Goal: Task Accomplishment & Management: Complete application form

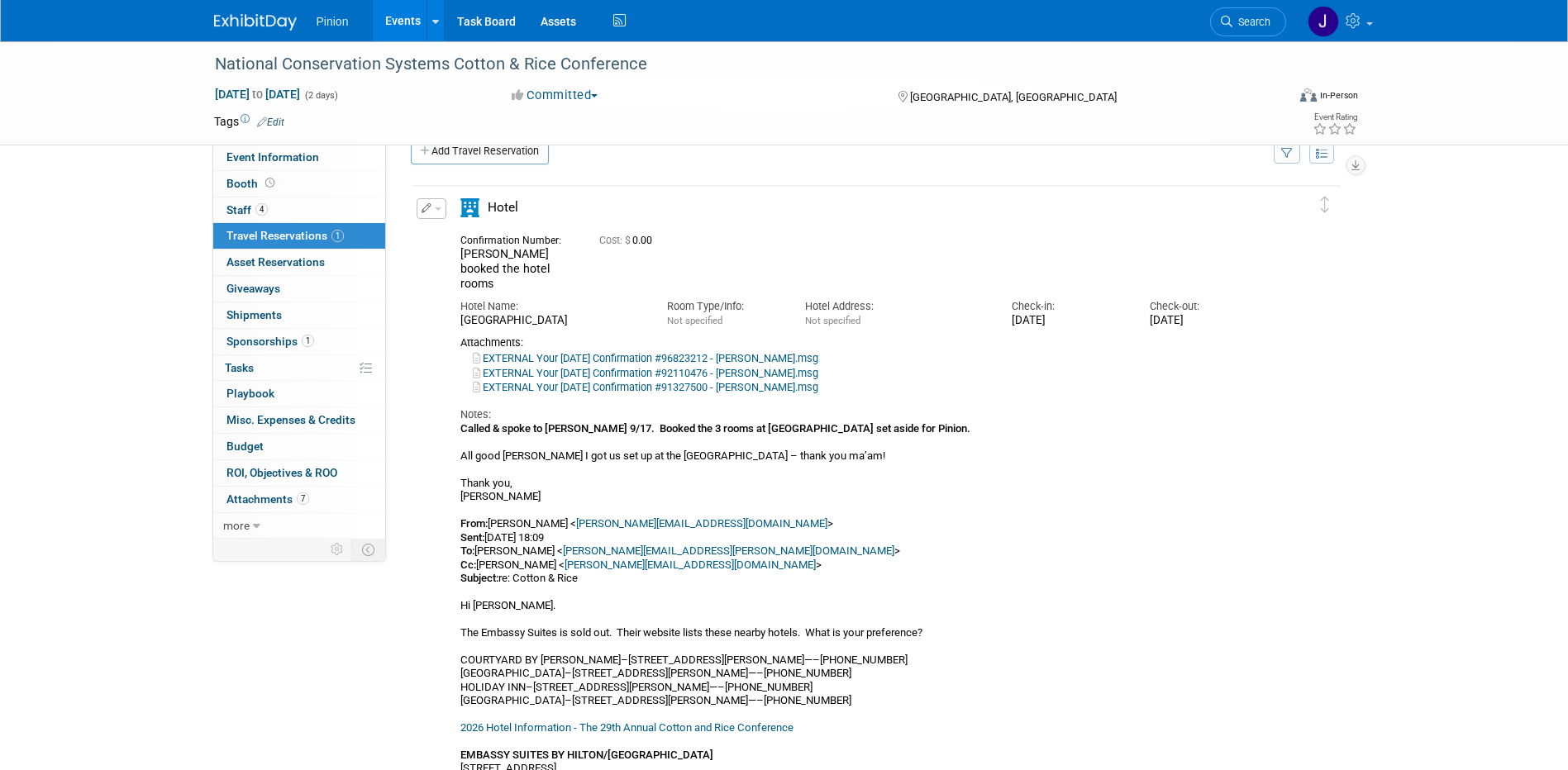
click at [258, 20] on img at bounding box center [255, 22] width 82 height 17
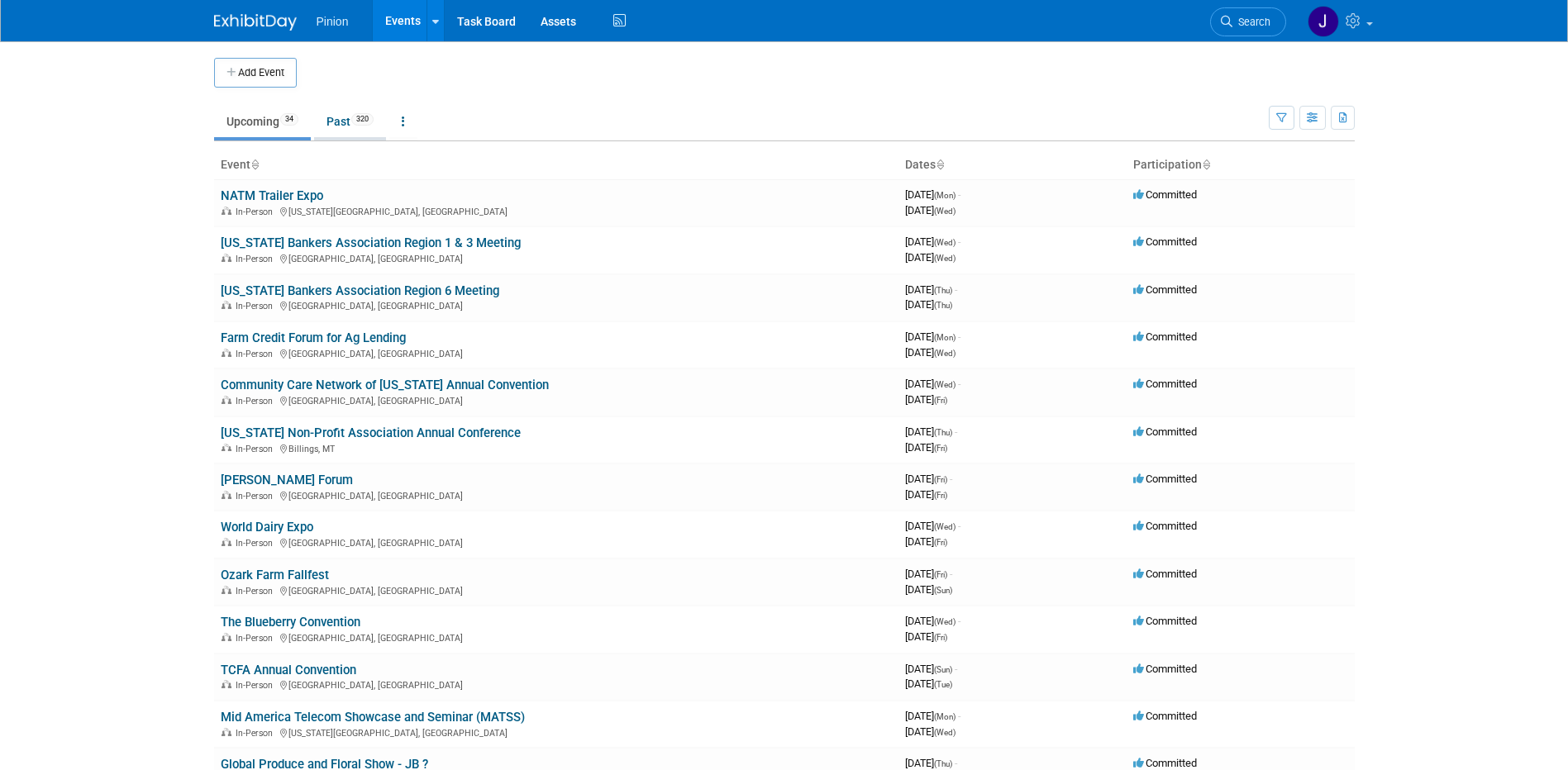
click at [344, 120] on link "Past 320" at bounding box center [350, 121] width 72 height 31
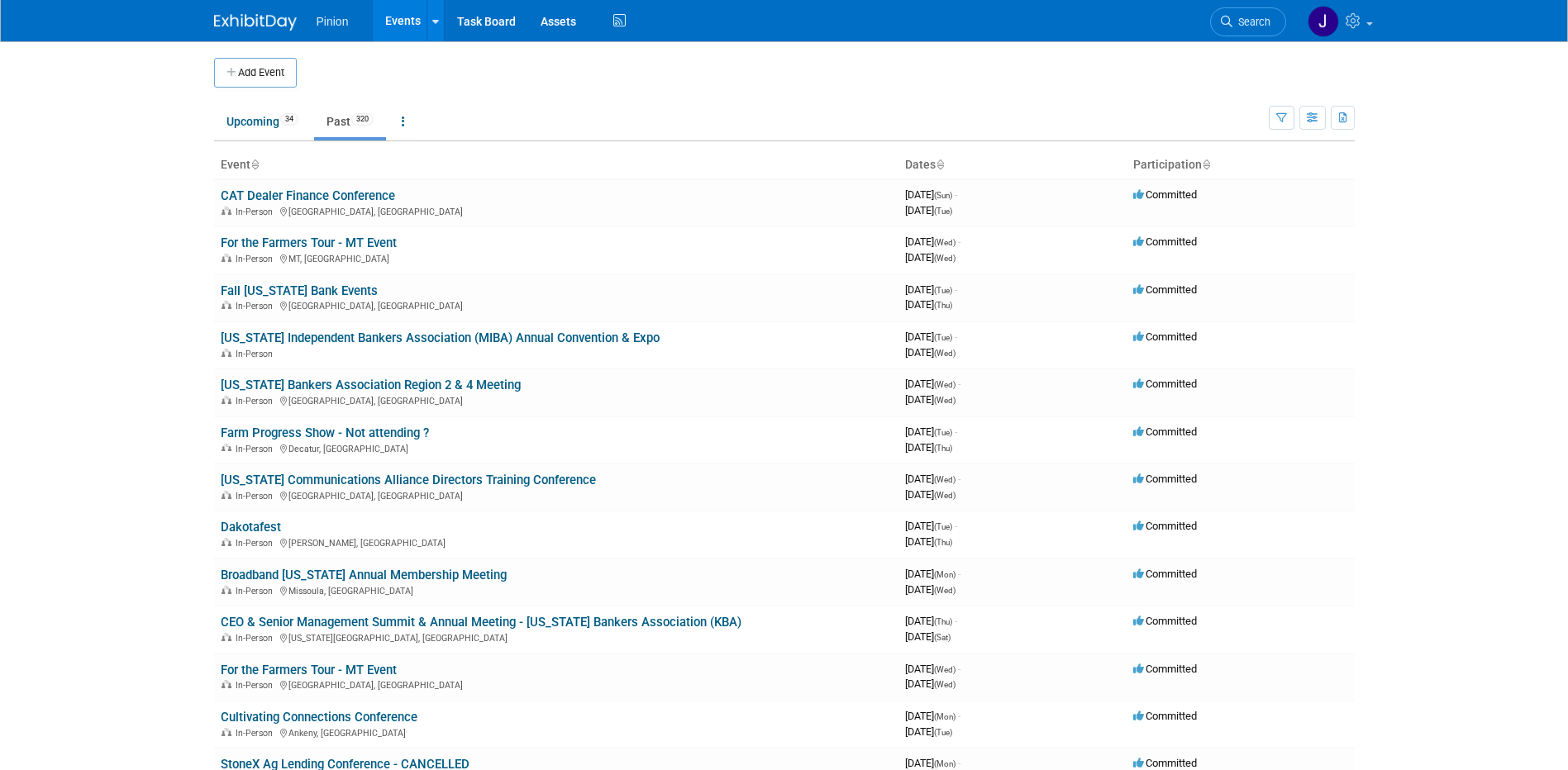
click at [254, 161] on icon at bounding box center [255, 166] width 8 height 11
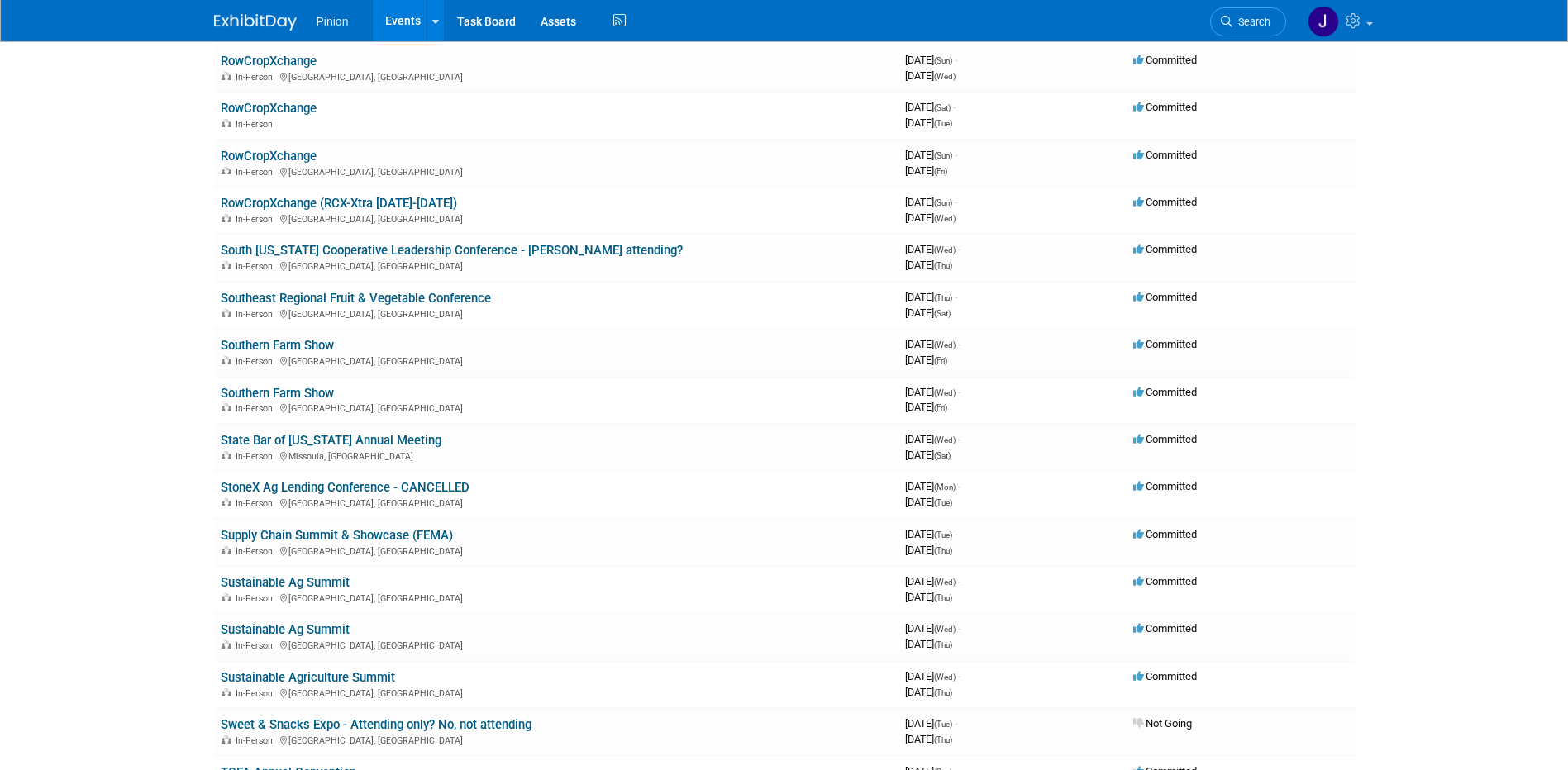
scroll to position [12245, 0]
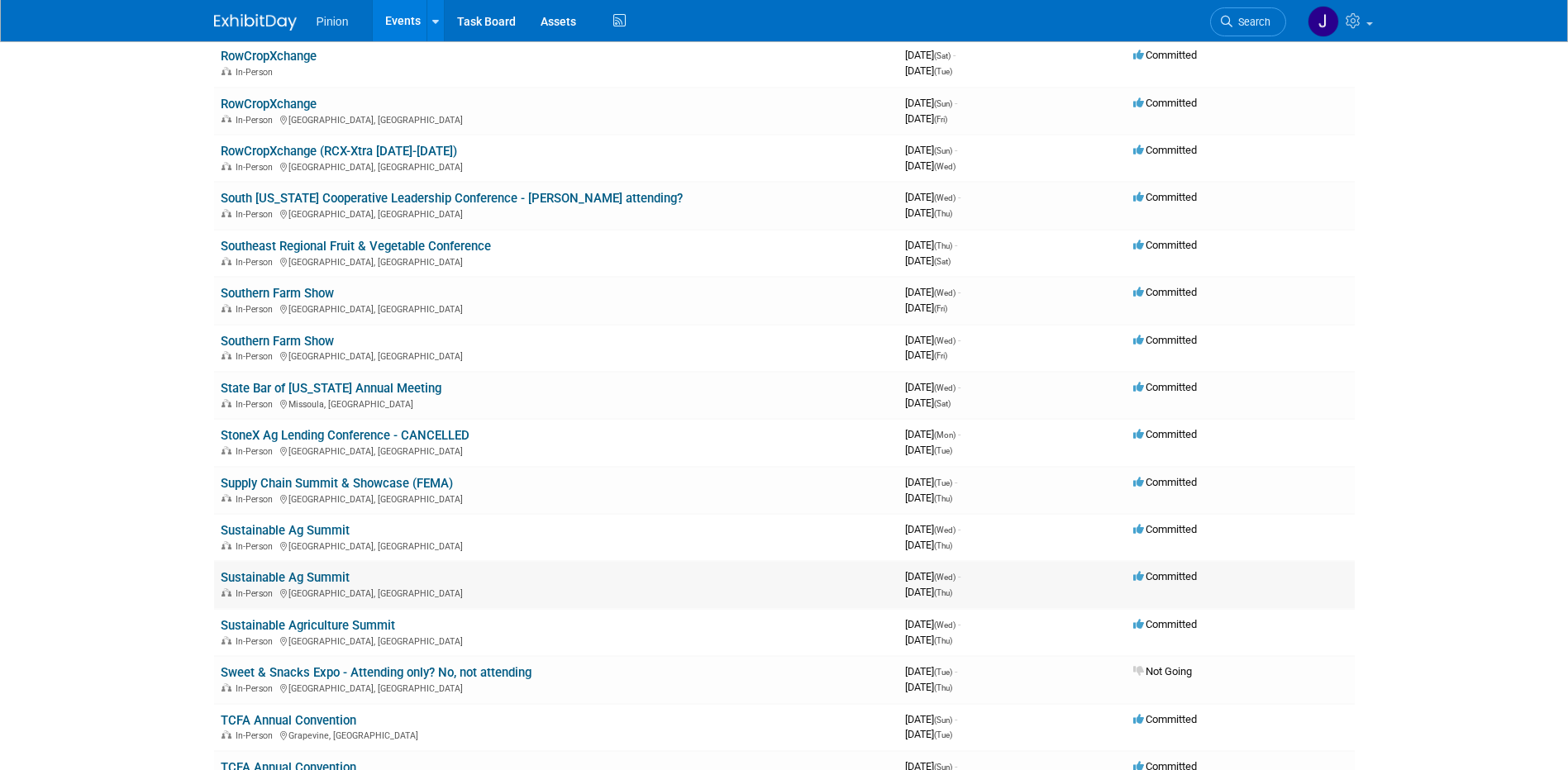
click at [293, 578] on link "Sustainable Ag Summit" at bounding box center [285, 577] width 129 height 15
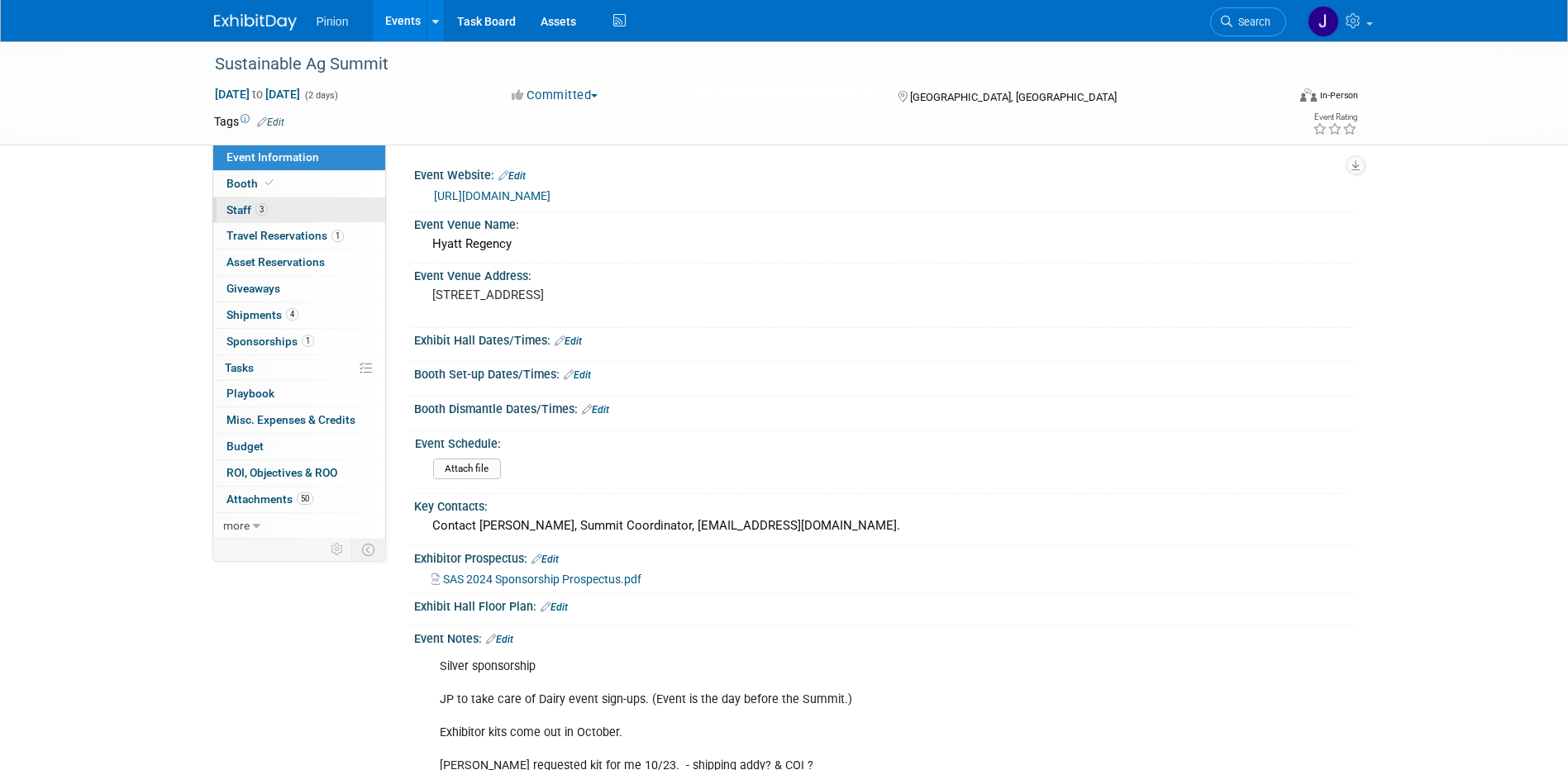
click at [266, 206] on span "3" at bounding box center [262, 209] width 13 height 13
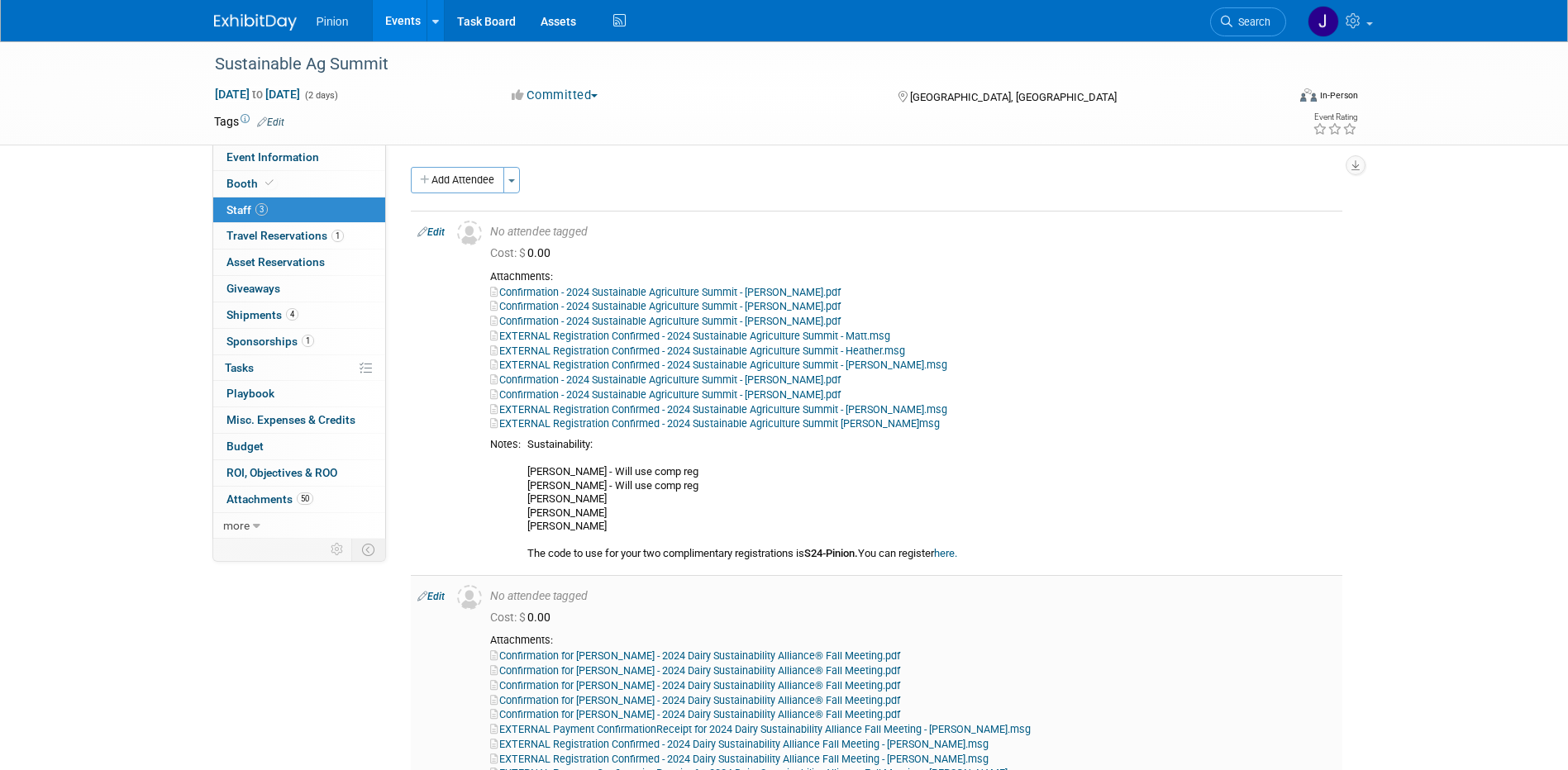
click at [717, 698] on link "Confirmation for Louis DeMaso - 2024 Dairy Sustainability Alliance® Fall Meetin…" at bounding box center [695, 700] width 410 height 13
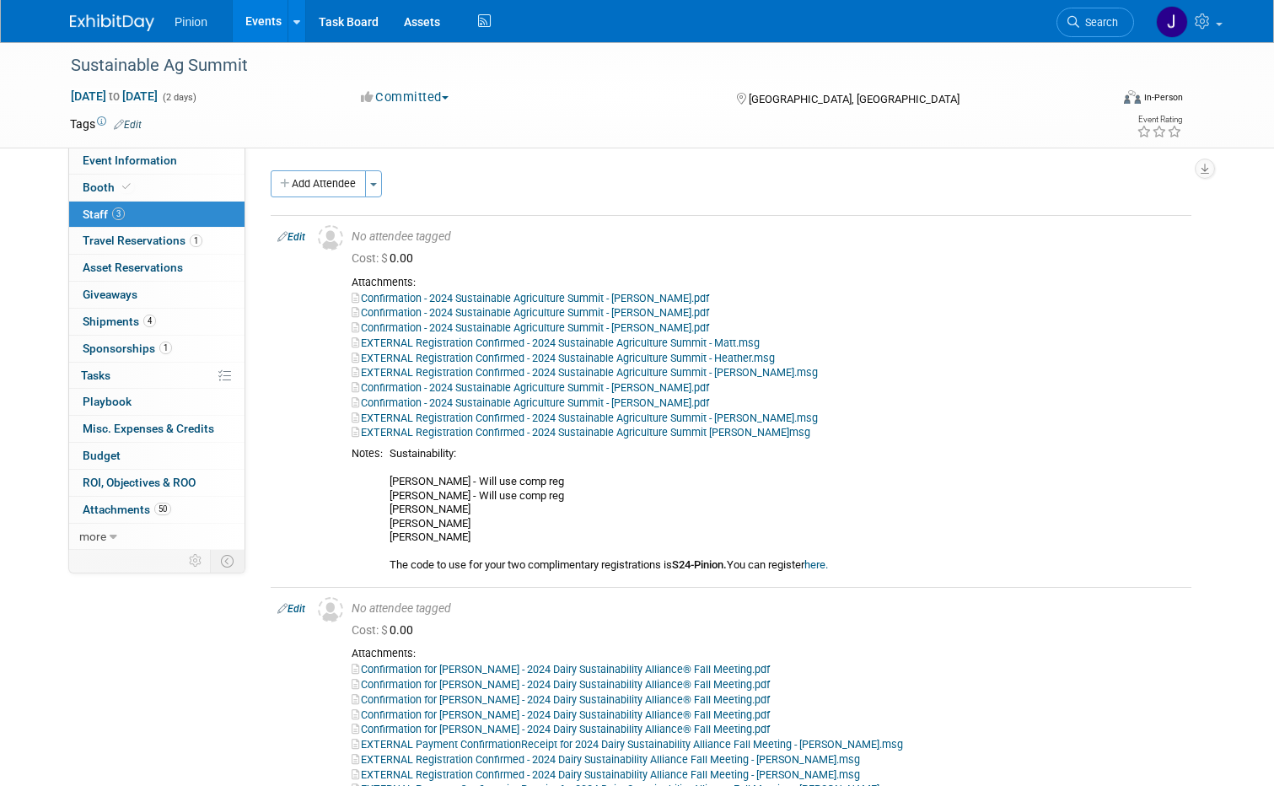
click at [141, 18] on img at bounding box center [112, 22] width 84 height 17
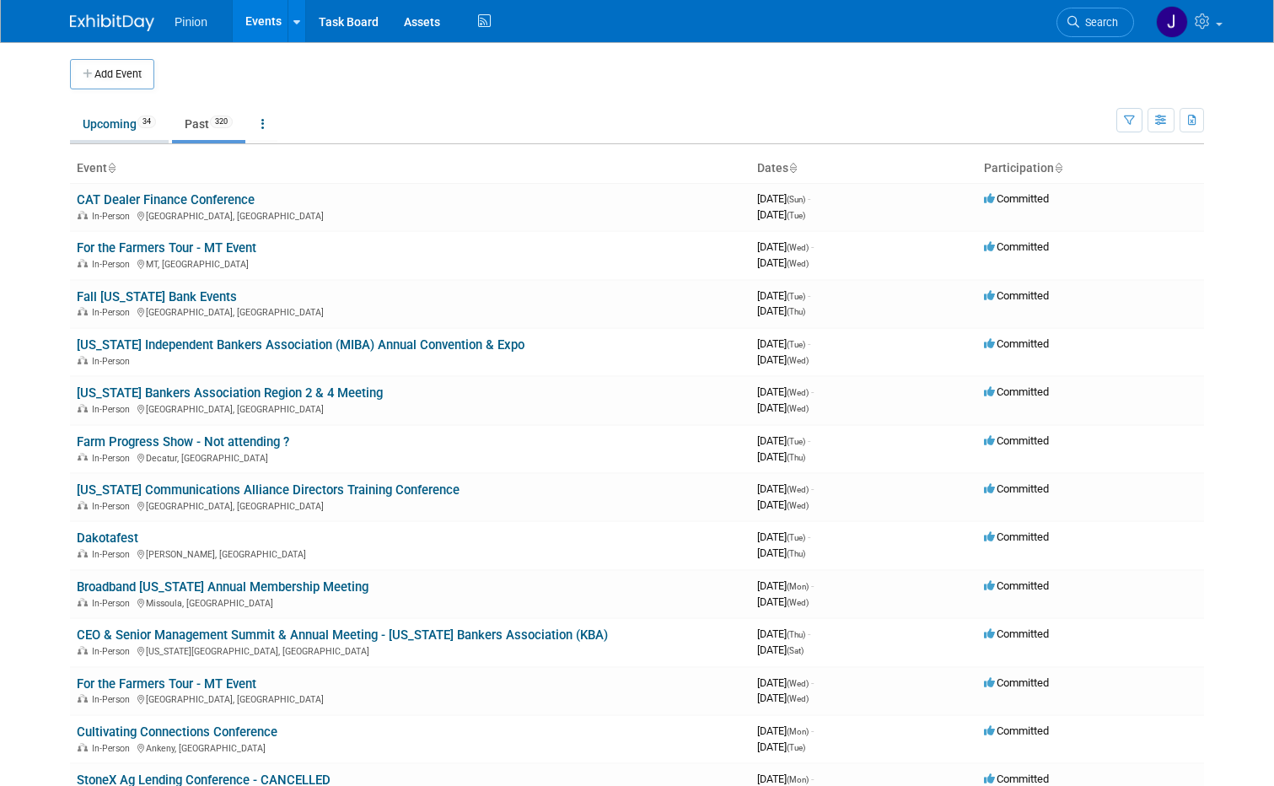
click at [110, 126] on link "Upcoming 34" at bounding box center [119, 124] width 99 height 32
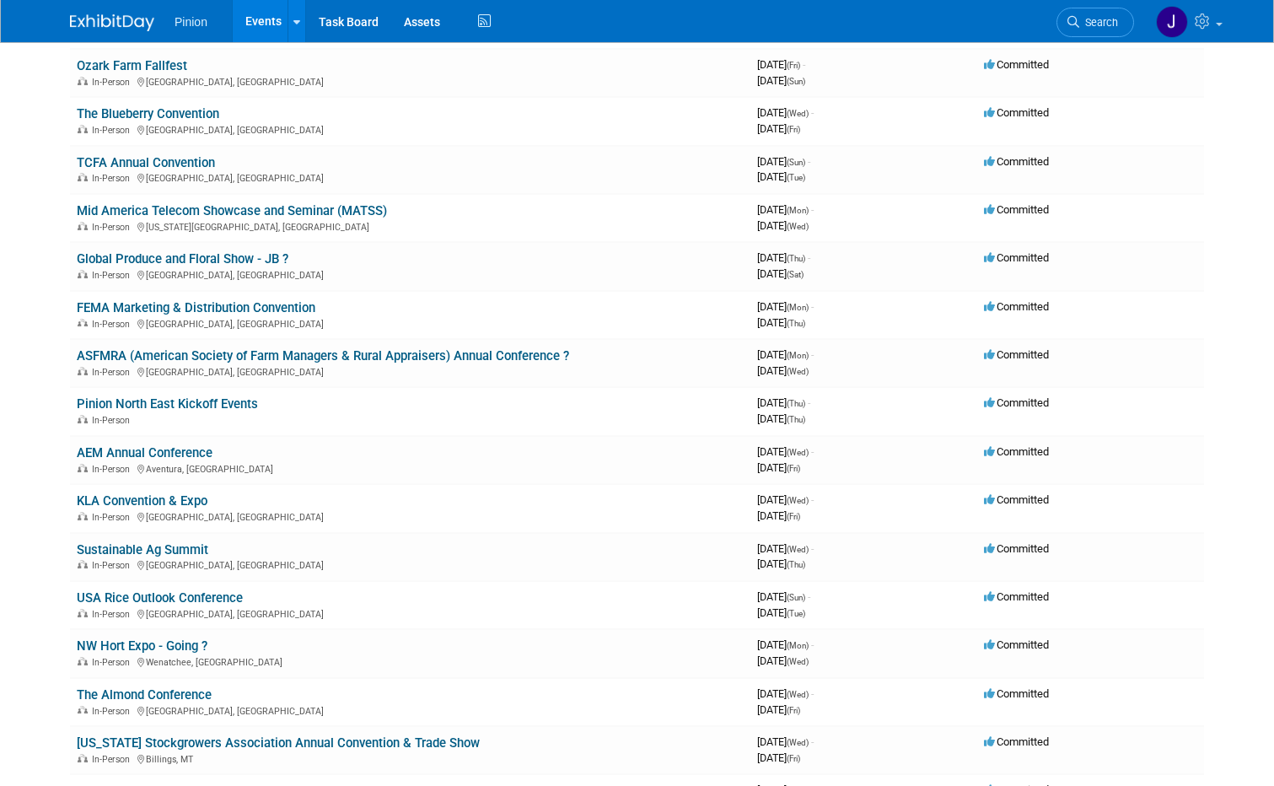
scroll to position [524, 0]
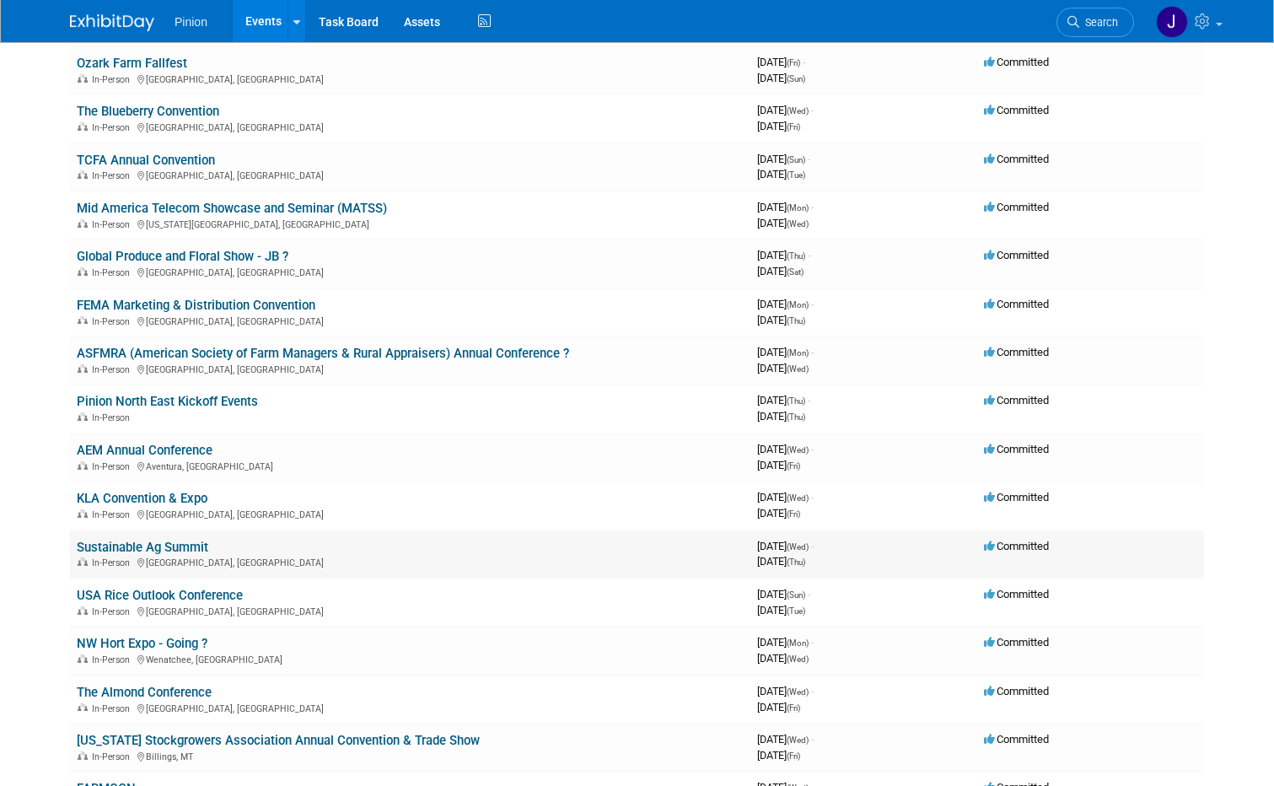
click at [119, 547] on link "Sustainable Ag Summit" at bounding box center [143, 547] width 132 height 15
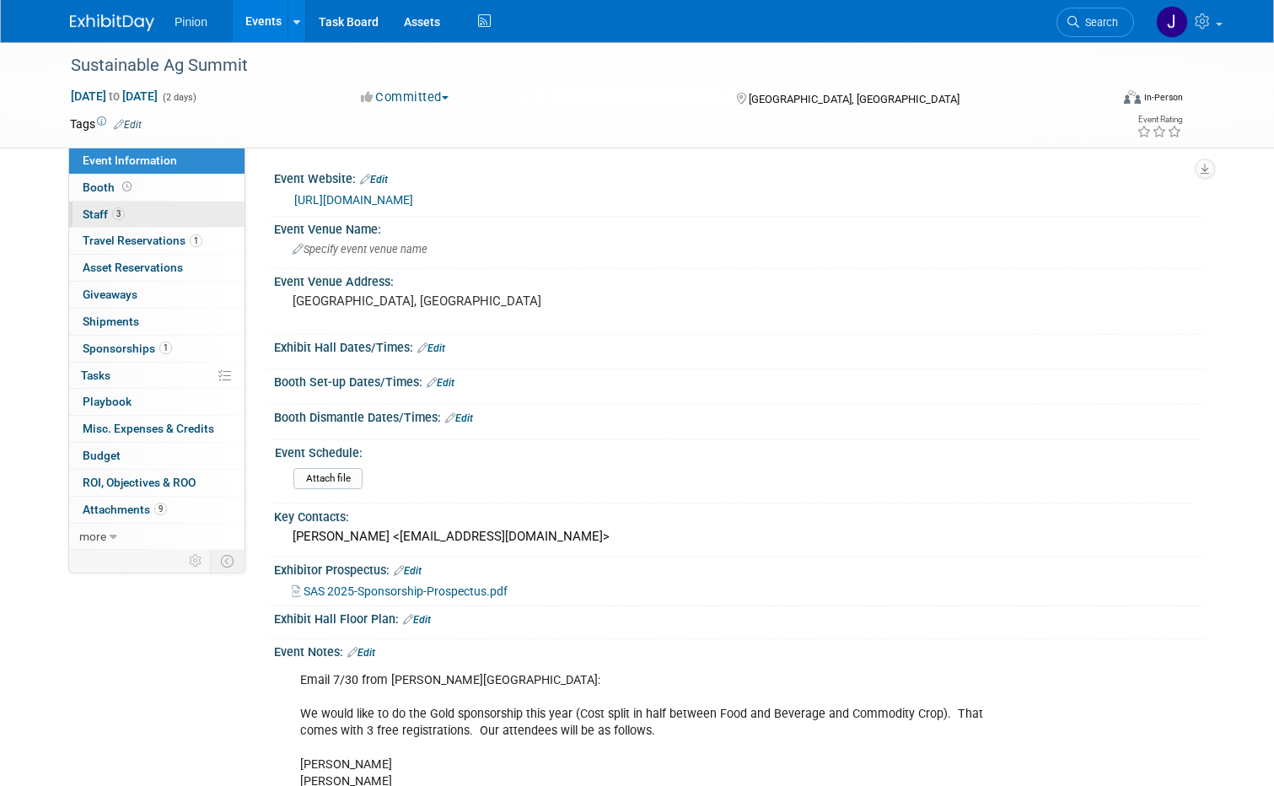
click at [112, 214] on span "3" at bounding box center [118, 213] width 13 height 13
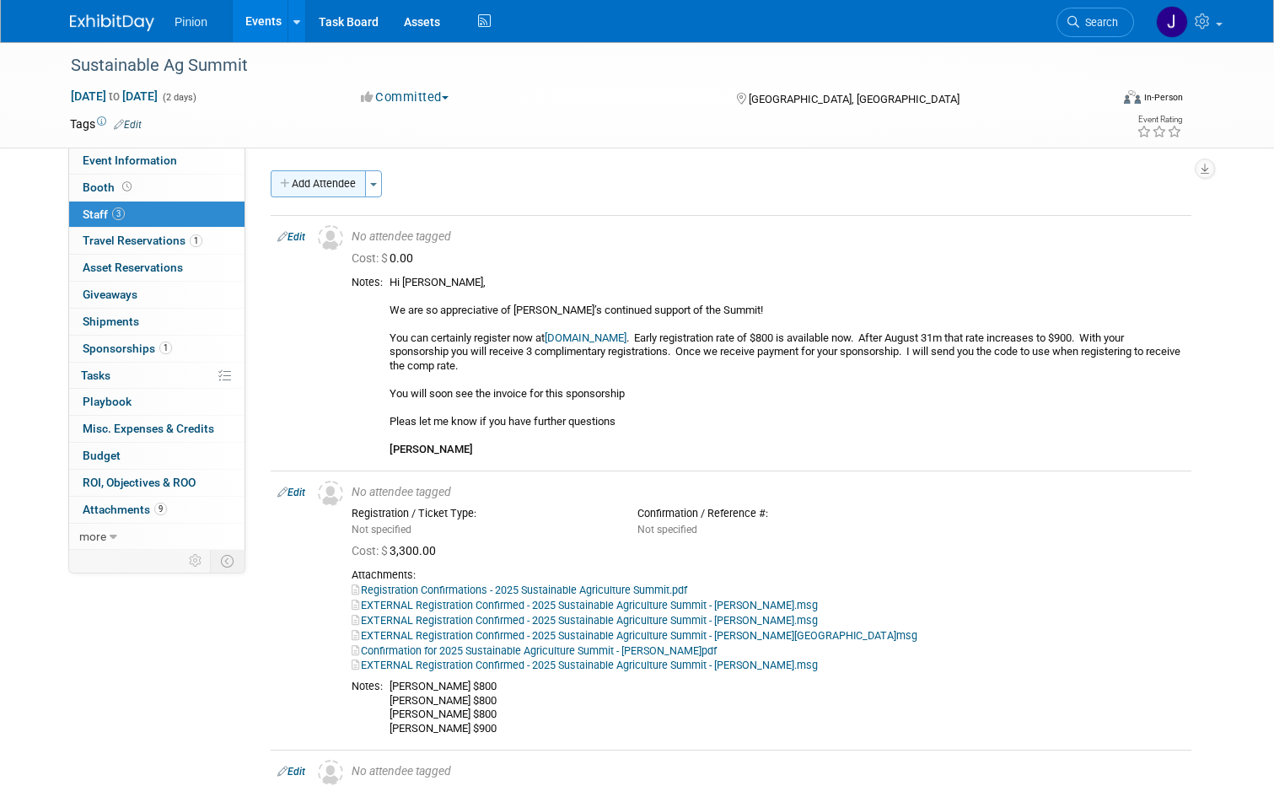
click at [300, 183] on button "Add Attendee" at bounding box center [318, 183] width 95 height 27
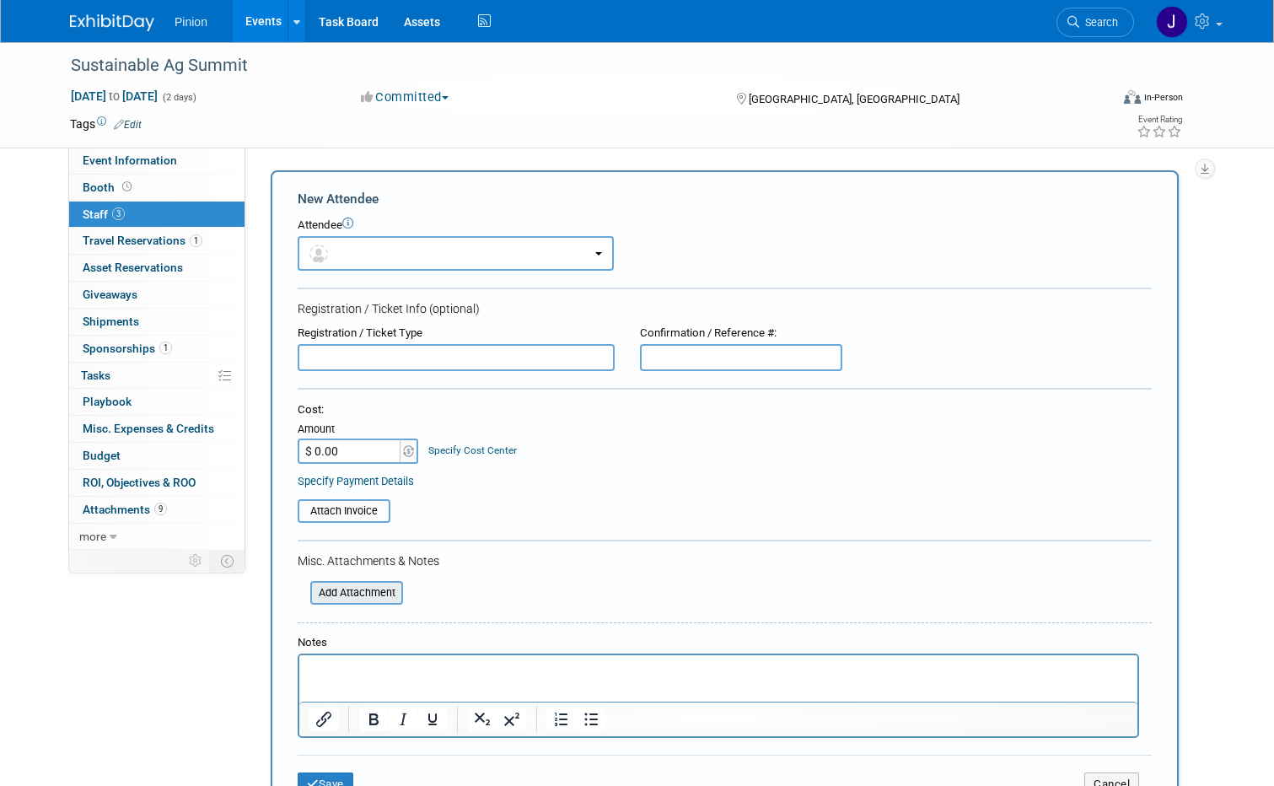
click at [350, 589] on input "file" at bounding box center [301, 593] width 201 height 20
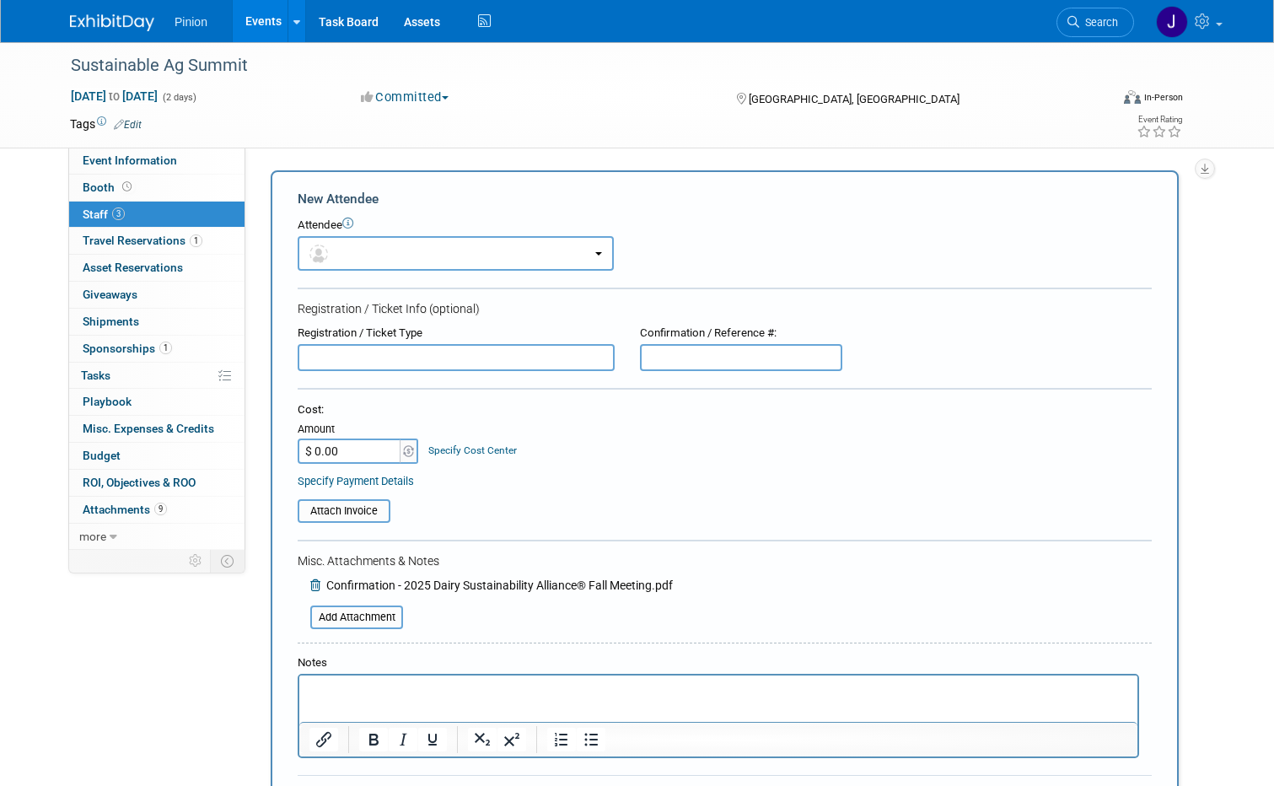
click at [388, 358] on input "text" at bounding box center [456, 357] width 317 height 27
paste input "Dairy Sustainability Alliance® Fall Meeting"
click at [455, 360] on input "Dairy Sustainability Alliance® Fall Meeting" at bounding box center [456, 357] width 317 height 27
type input "Dairy Sustainability Alliance Fall Meeting"
click at [411, 694] on p "Rich Text Area. Press ALT-0 for help." at bounding box center [719, 690] width 819 height 17
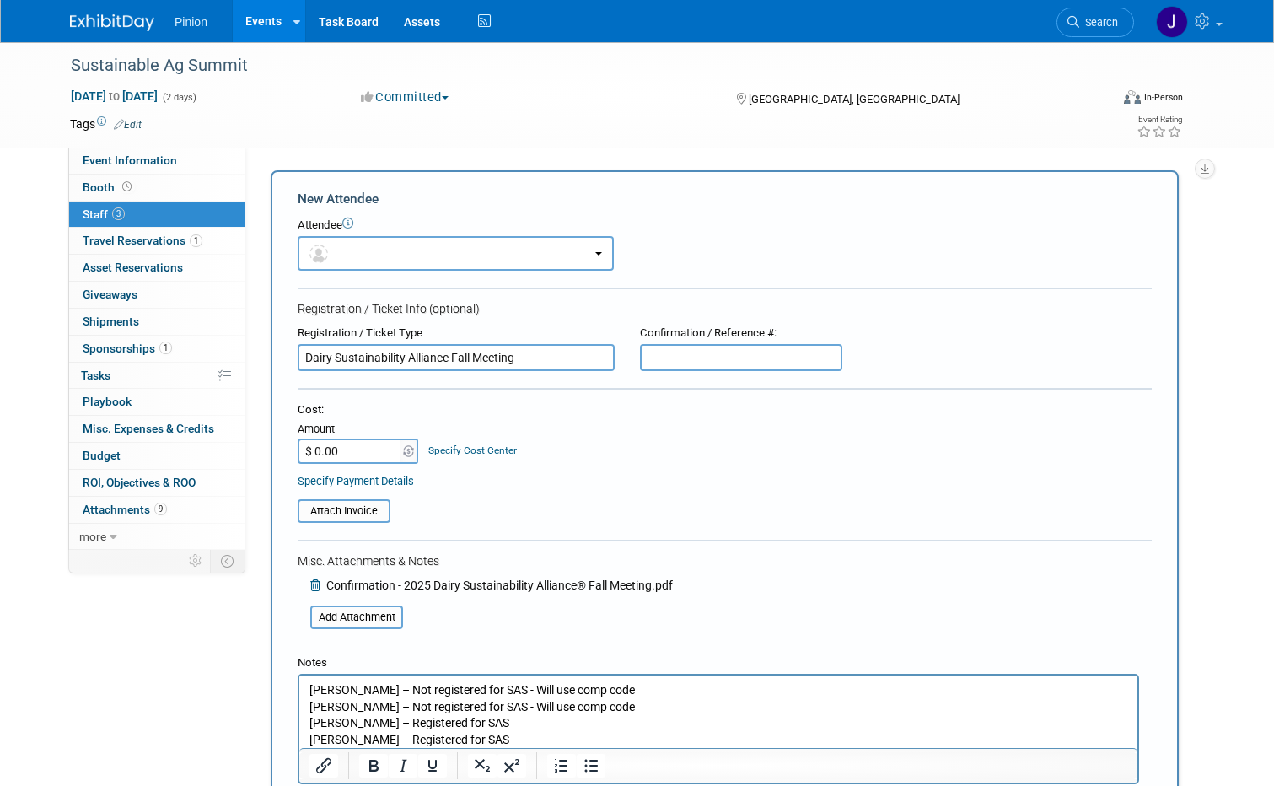
drag, startPoint x: 512, startPoint y: 740, endPoint x: 390, endPoint y: 734, distance: 122.4
click at [397, 735] on p "Natalie Tinsen – Registered for SAS" at bounding box center [719, 740] width 819 height 17
drag, startPoint x: 506, startPoint y: 723, endPoint x: 396, endPoint y: 720, distance: 110.5
click at [396, 720] on p "Holly Salisbury – Registered for SAS" at bounding box center [719, 723] width 819 height 17
drag, startPoint x: 635, startPoint y: 709, endPoint x: 395, endPoint y: 714, distance: 240.4
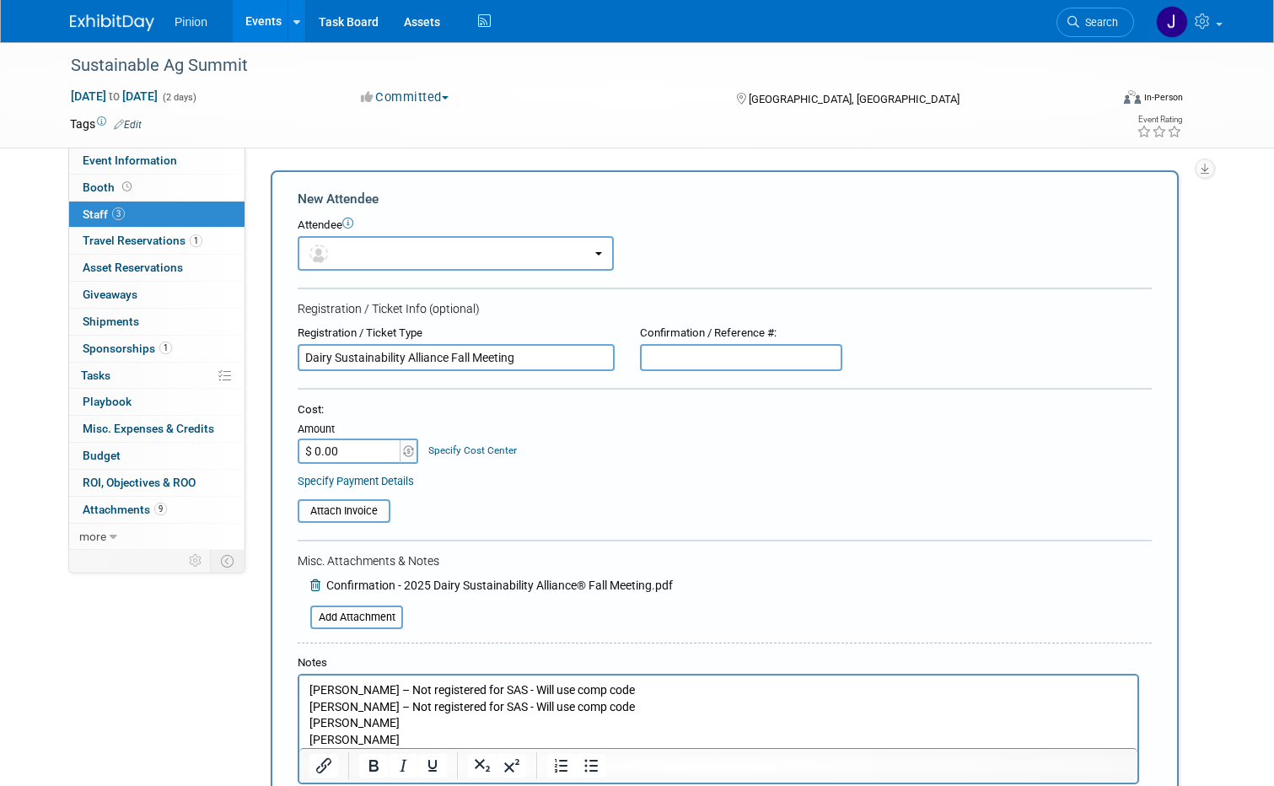
click at [395, 714] on p "Matt Armstrong – Not registered for SAS - Will use comp code" at bounding box center [719, 707] width 819 height 17
click at [633, 696] on p "Louis DeMaso – Not registered for SAS - Will use comp code" at bounding box center [719, 690] width 819 height 17
drag, startPoint x: 629, startPoint y: 687, endPoint x: 389, endPoint y: 679, distance: 240.5
click at [389, 679] on html "Louis DeMaso – Not registered for SAS - Will use comp code Matt Armstrong Holly…" at bounding box center [718, 712] width 838 height 73
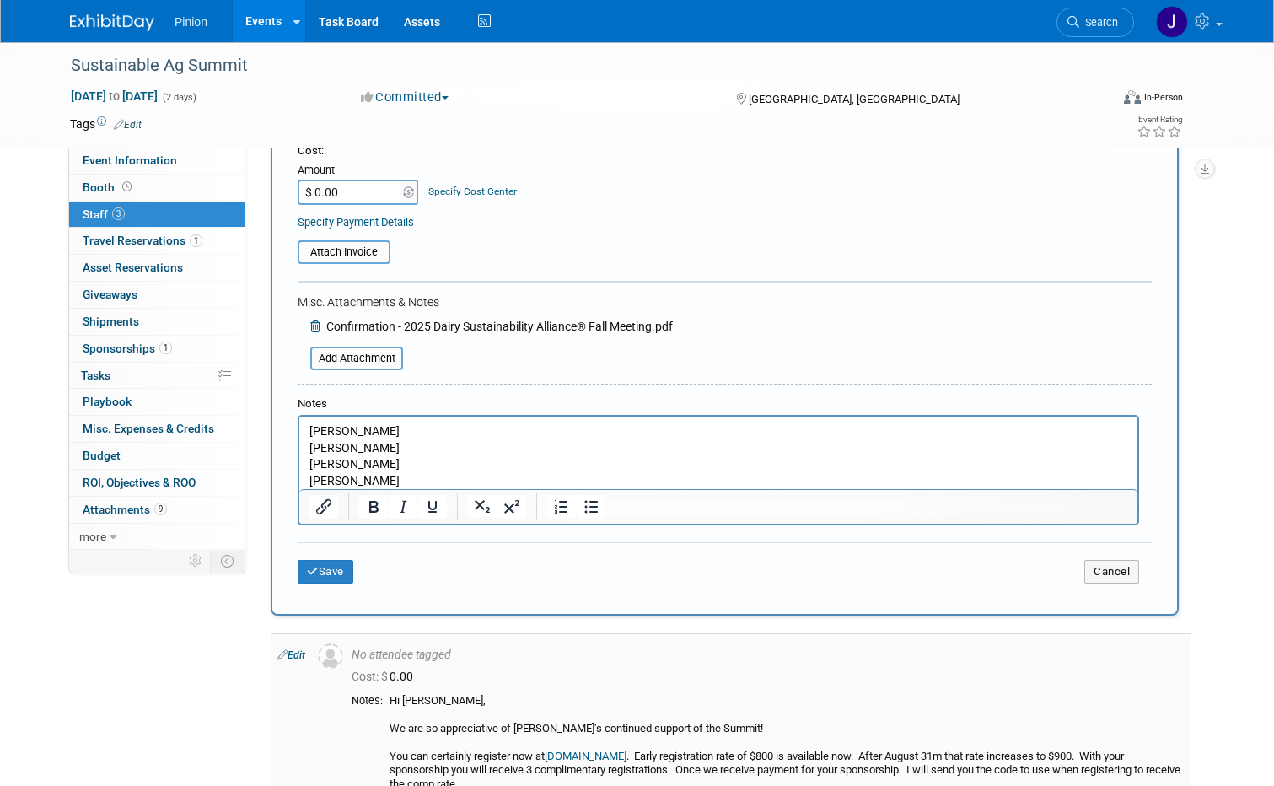
scroll to position [403, 0]
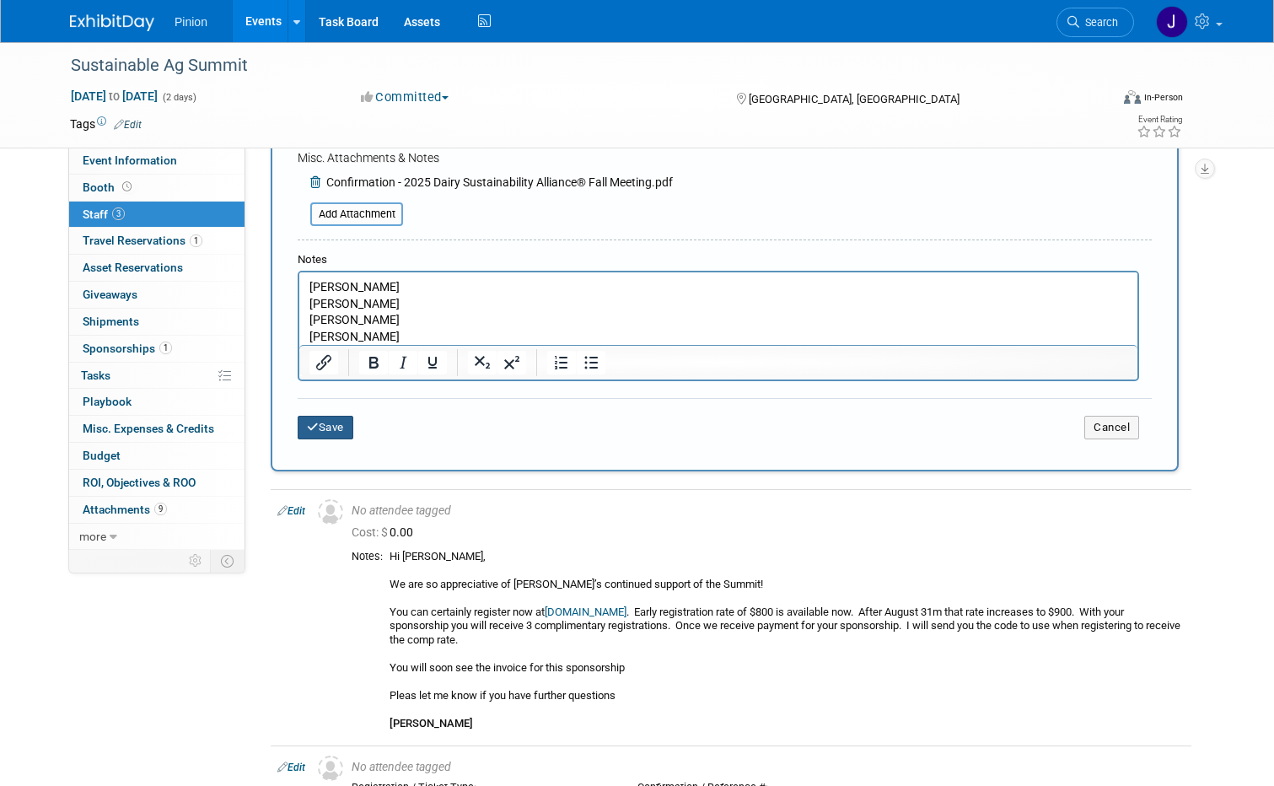
click at [315, 423] on button "Save" at bounding box center [326, 428] width 56 height 24
